Goal: Transaction & Acquisition: Download file/media

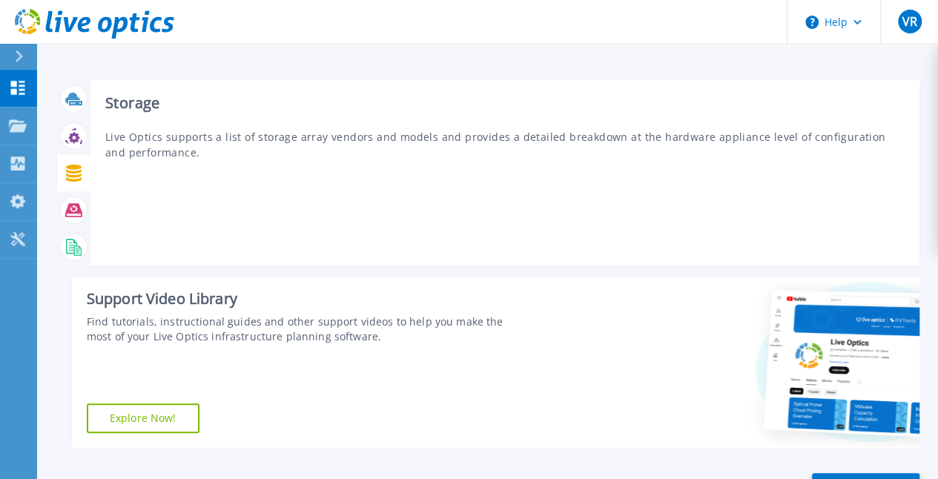
click at [72, 172] on icon at bounding box center [74, 173] width 16 height 17
click at [138, 104] on h3 "Storage" at bounding box center [505, 103] width 800 height 16
click at [183, 150] on p "Live Optics supports a list of storage array vendors and models and provides a …" at bounding box center [505, 144] width 800 height 31
click at [326, 141] on p "Live Optics supports a list of storage array vendors and models and provides a …" at bounding box center [505, 144] width 800 height 31
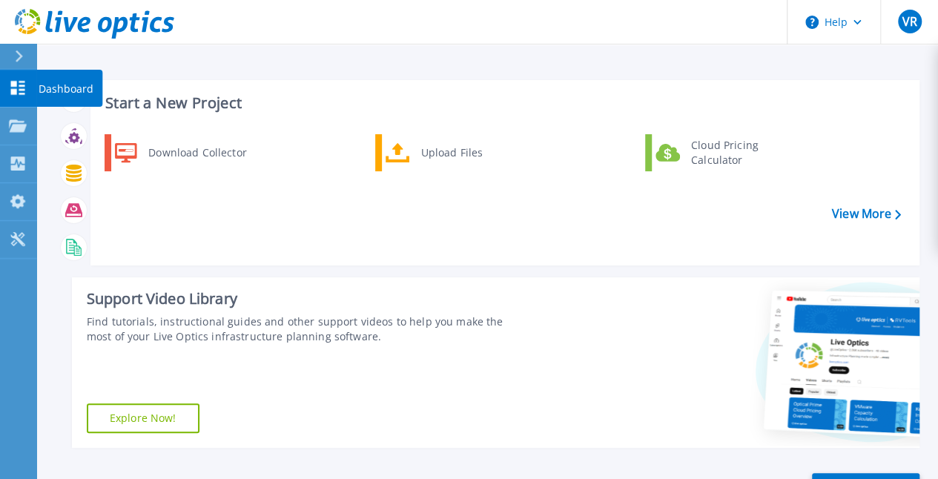
click at [50, 85] on p "Dashboard" at bounding box center [66, 89] width 55 height 39
click at [846, 215] on link "View More" at bounding box center [866, 214] width 69 height 14
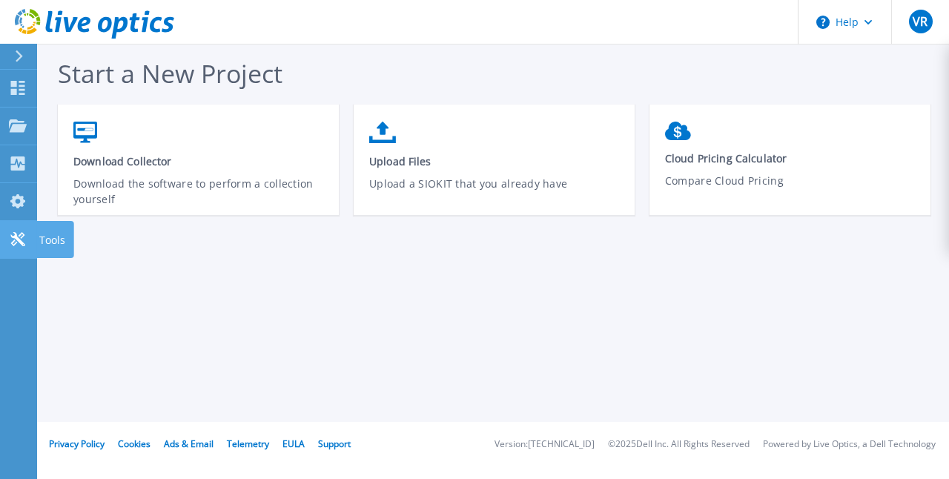
click at [16, 234] on icon at bounding box center [18, 239] width 18 height 14
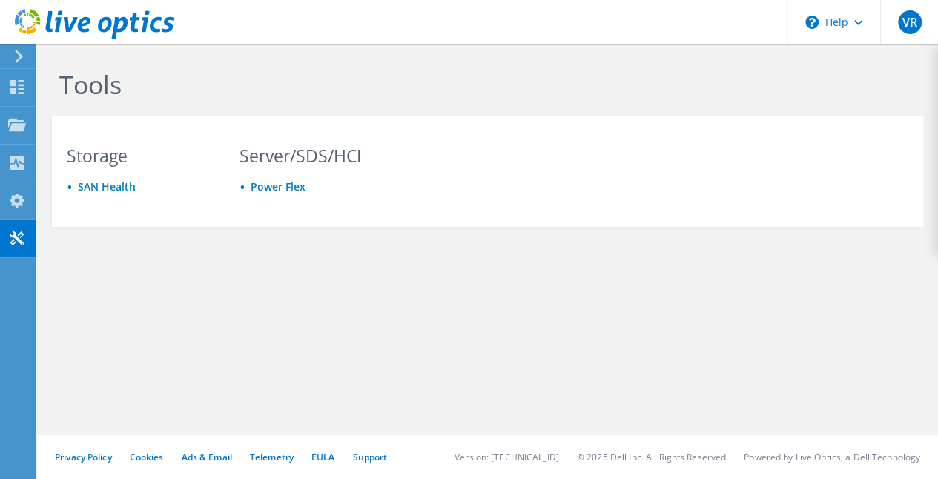
click at [16, 56] on icon at bounding box center [18, 56] width 11 height 13
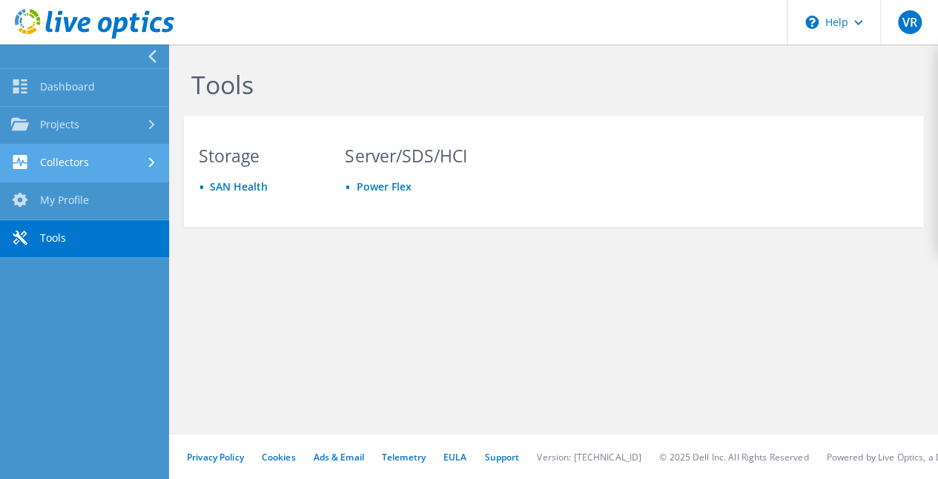
click at [75, 155] on link "Collectors" at bounding box center [84, 164] width 169 height 38
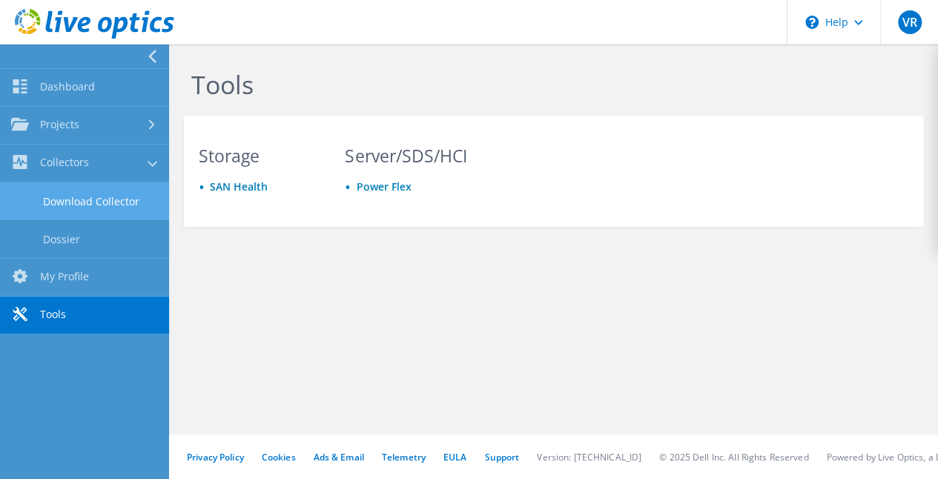
click at [86, 203] on link "Download Collector" at bounding box center [84, 201] width 169 height 38
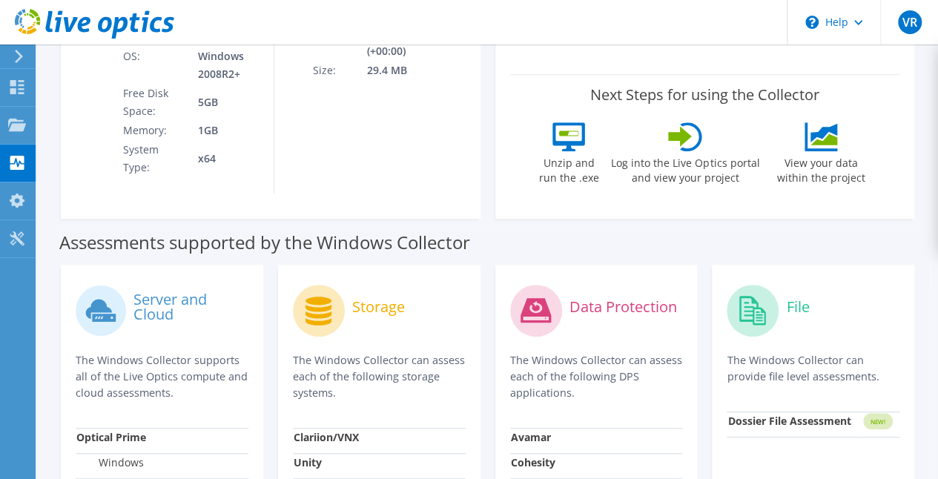
scroll to position [297, 0]
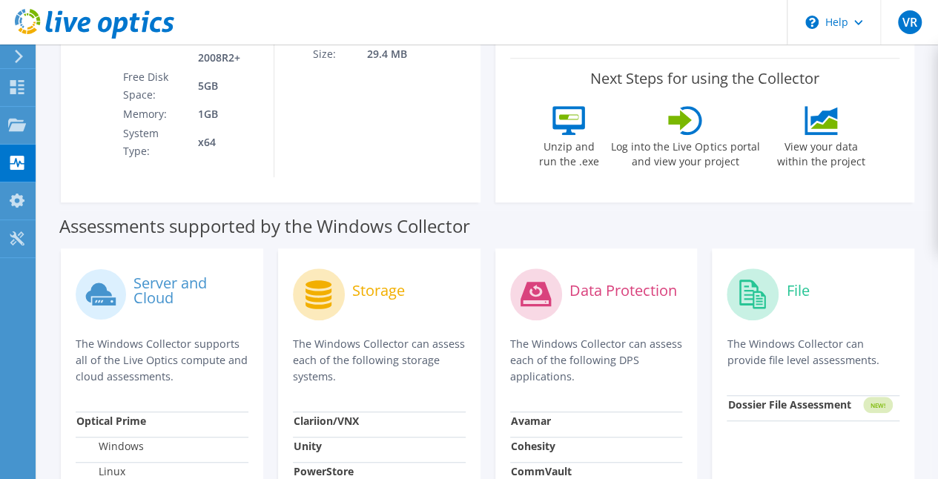
click at [366, 283] on label "Storage" at bounding box center [378, 290] width 53 height 15
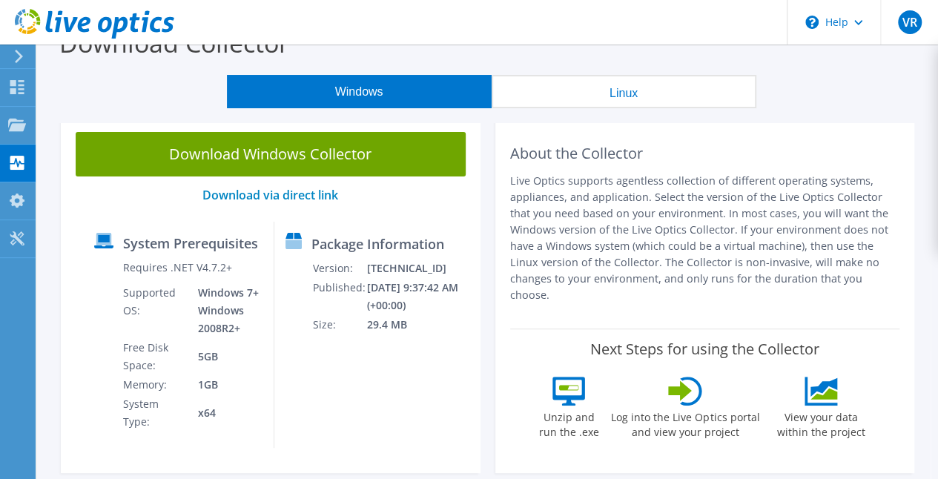
scroll to position [0, 0]
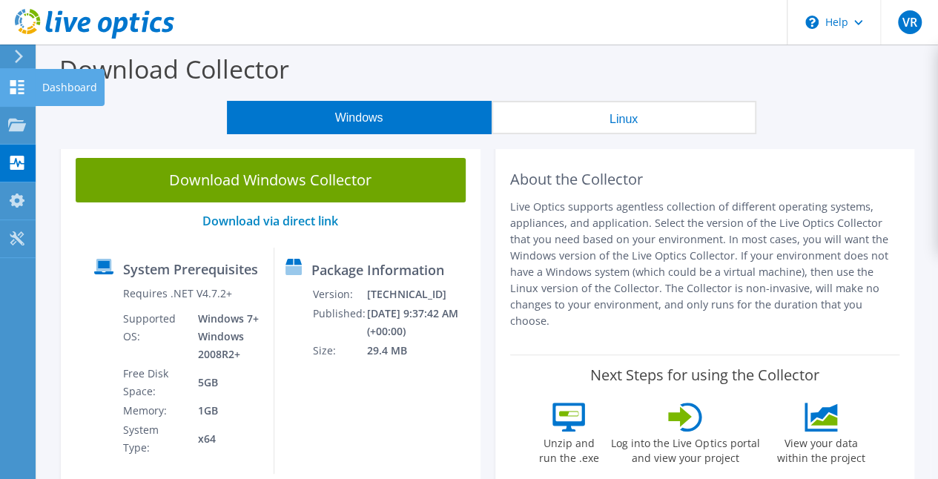
click at [21, 59] on use at bounding box center [19, 56] width 8 height 13
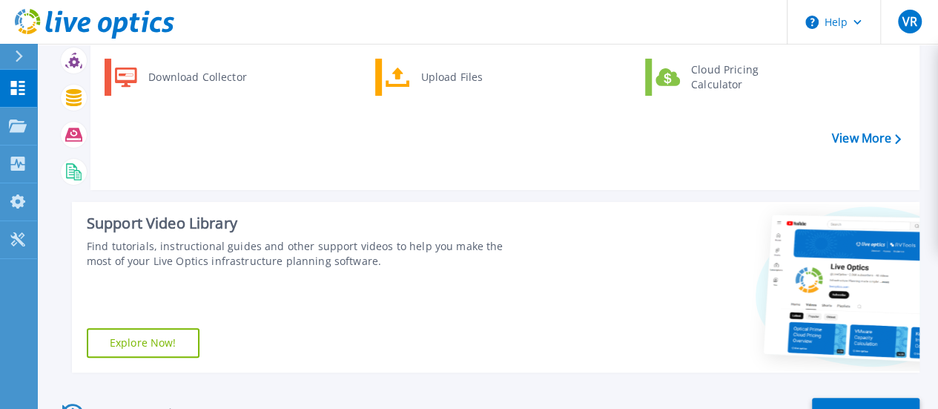
scroll to position [74, 0]
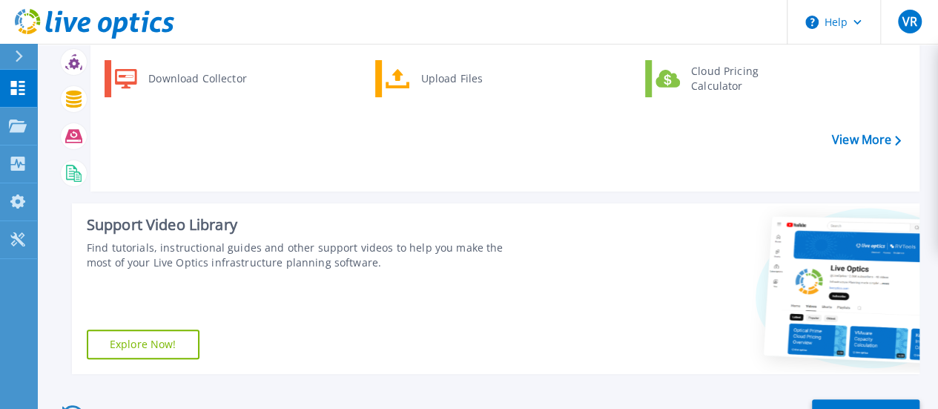
click at [17, 57] on icon at bounding box center [19, 56] width 8 height 12
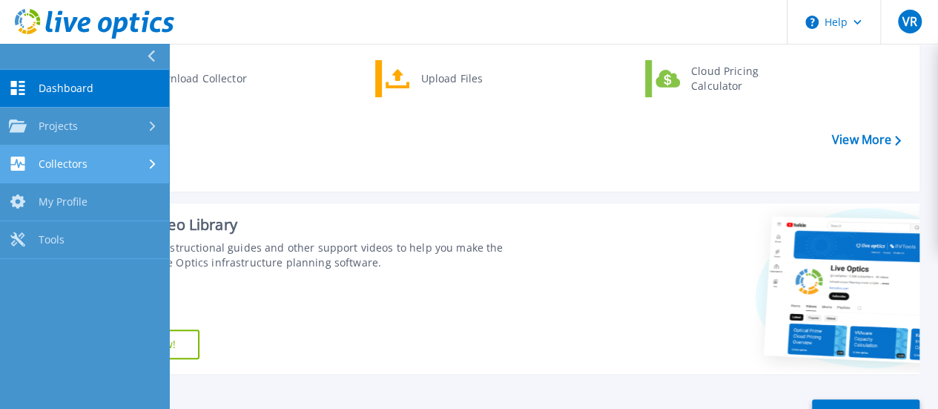
click at [80, 168] on span "Collectors" at bounding box center [63, 163] width 49 height 13
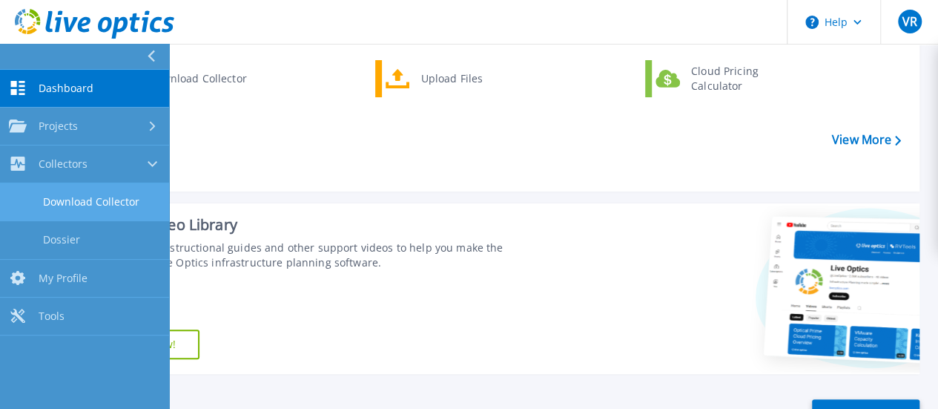
click at [111, 205] on link "Download Collector" at bounding box center [84, 202] width 169 height 38
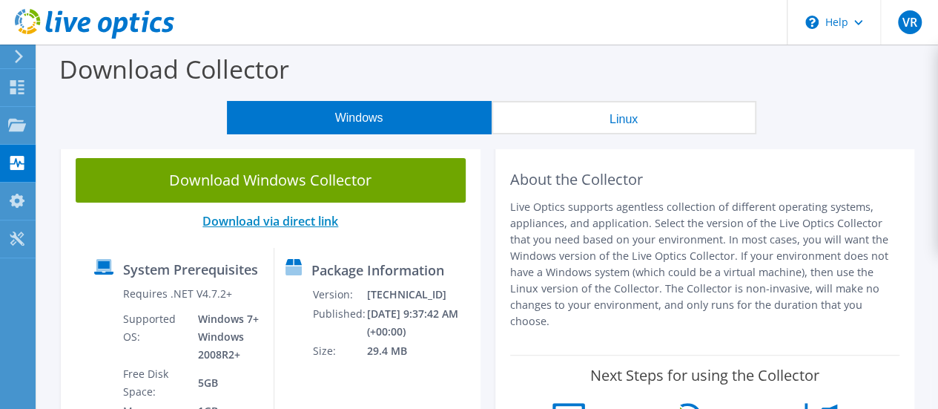
click at [289, 222] on link "Download via direct link" at bounding box center [271, 221] width 136 height 16
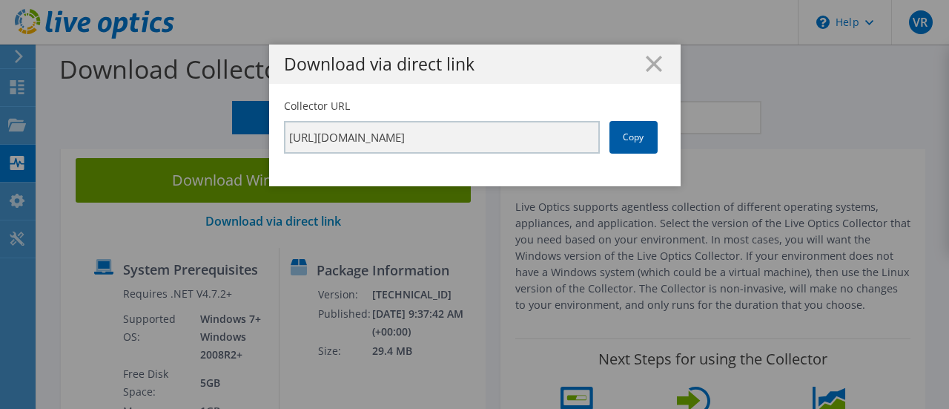
click at [629, 145] on link "Copy" at bounding box center [634, 137] width 48 height 33
click at [658, 63] on h1 "Download via direct link" at bounding box center [475, 64] width 382 height 17
click at [647, 60] on line at bounding box center [654, 63] width 15 height 15
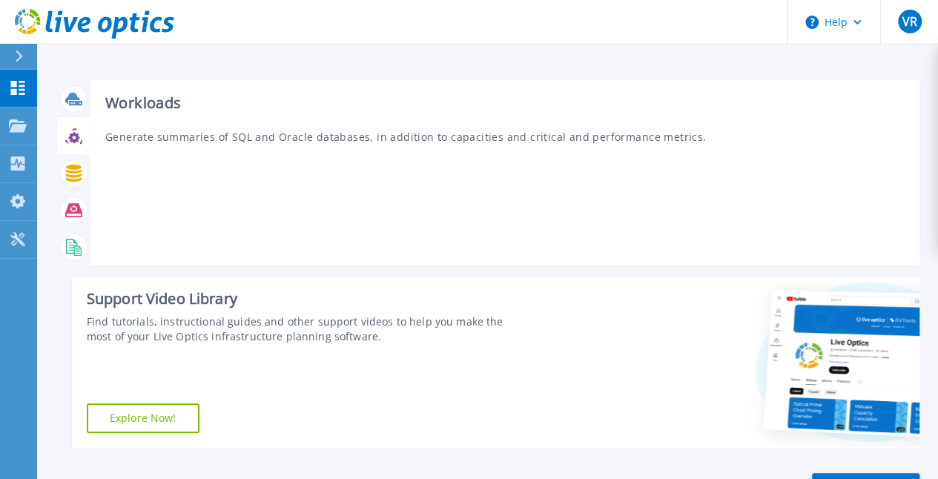
click at [69, 134] on icon at bounding box center [73, 136] width 17 height 17
click at [312, 162] on div "Workloads Generate summaries of SQL and Oracle databases, in addition to capaci…" at bounding box center [504, 172] width 829 height 185
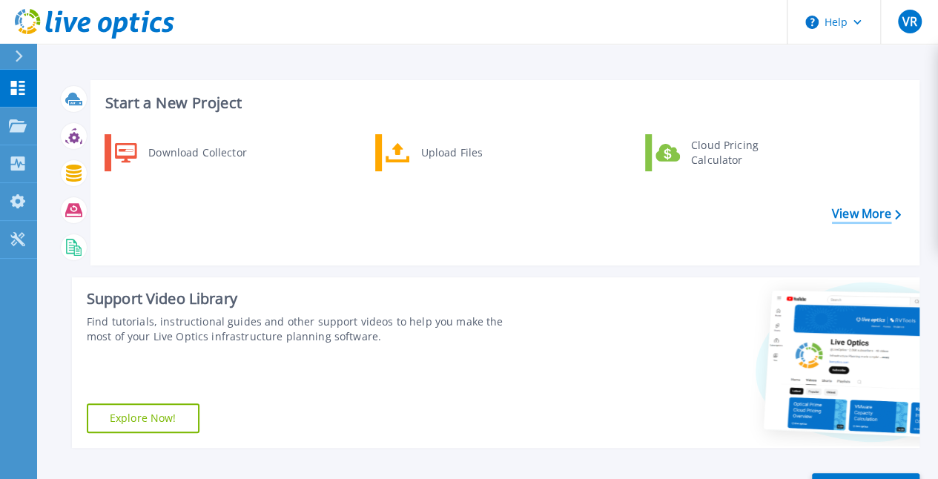
click at [866, 214] on link "View More" at bounding box center [866, 214] width 69 height 14
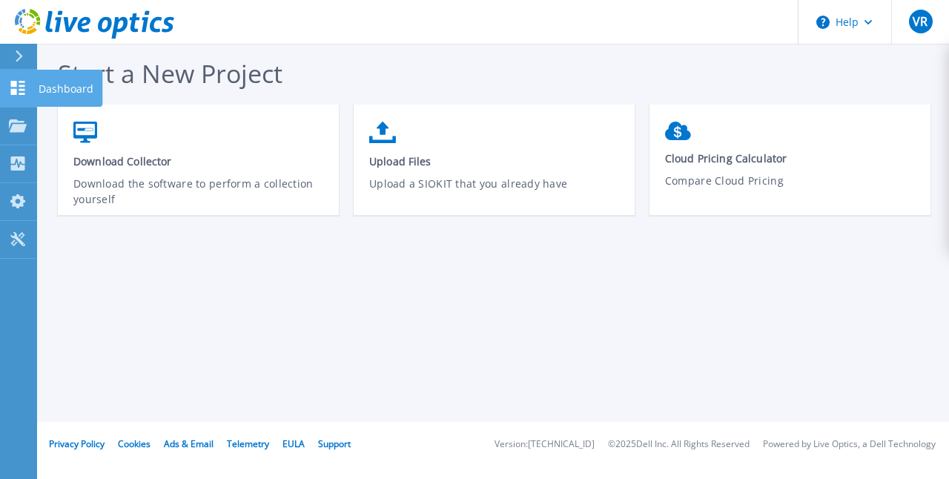
click at [22, 76] on link "Dashboard Dashboard" at bounding box center [18, 89] width 37 height 38
